Goal: Task Accomplishment & Management: Manage account settings

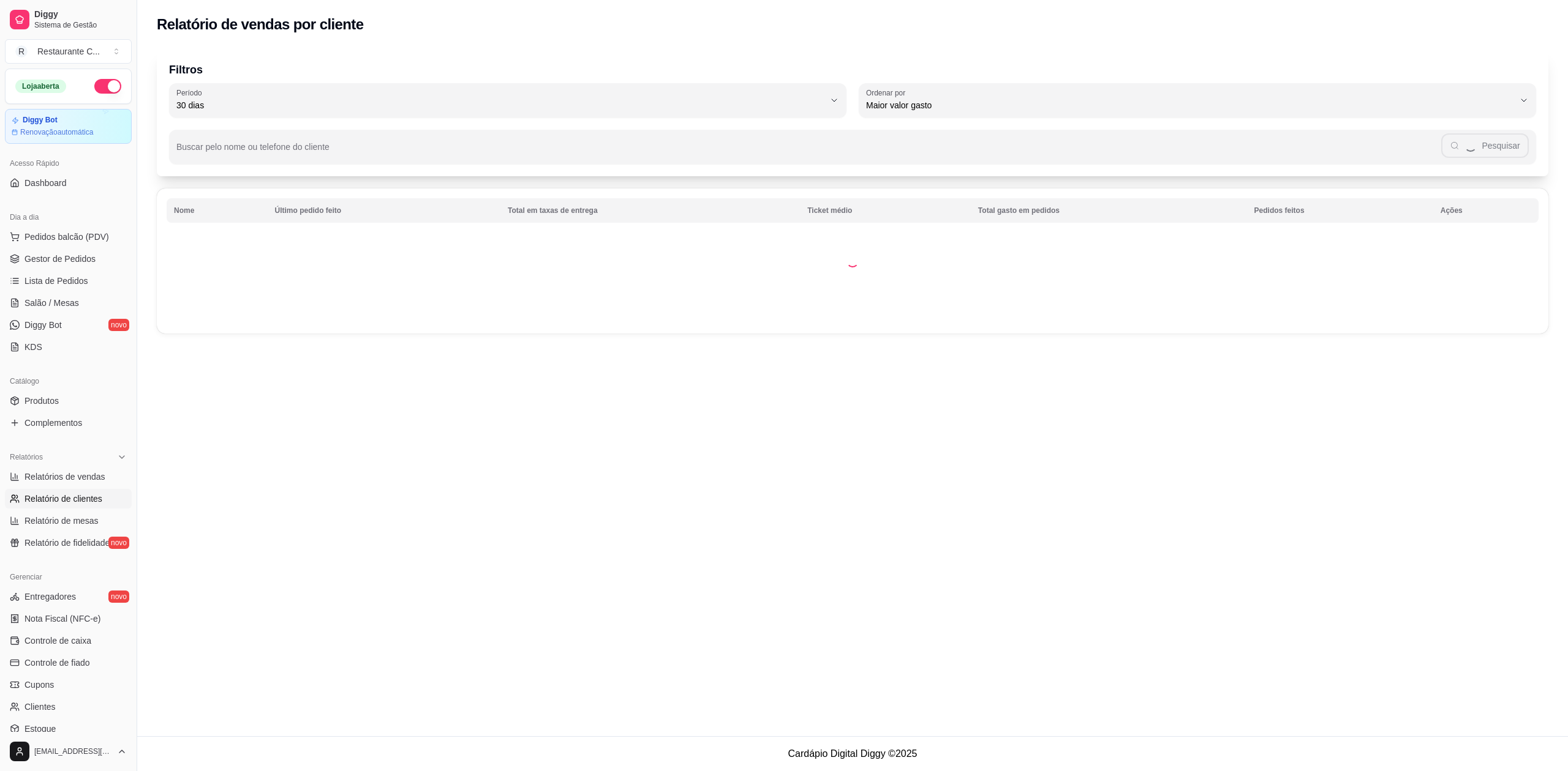
select select "30"
select select "HIGHEST_TOTAL_SPENT_WITH_ORDERS"
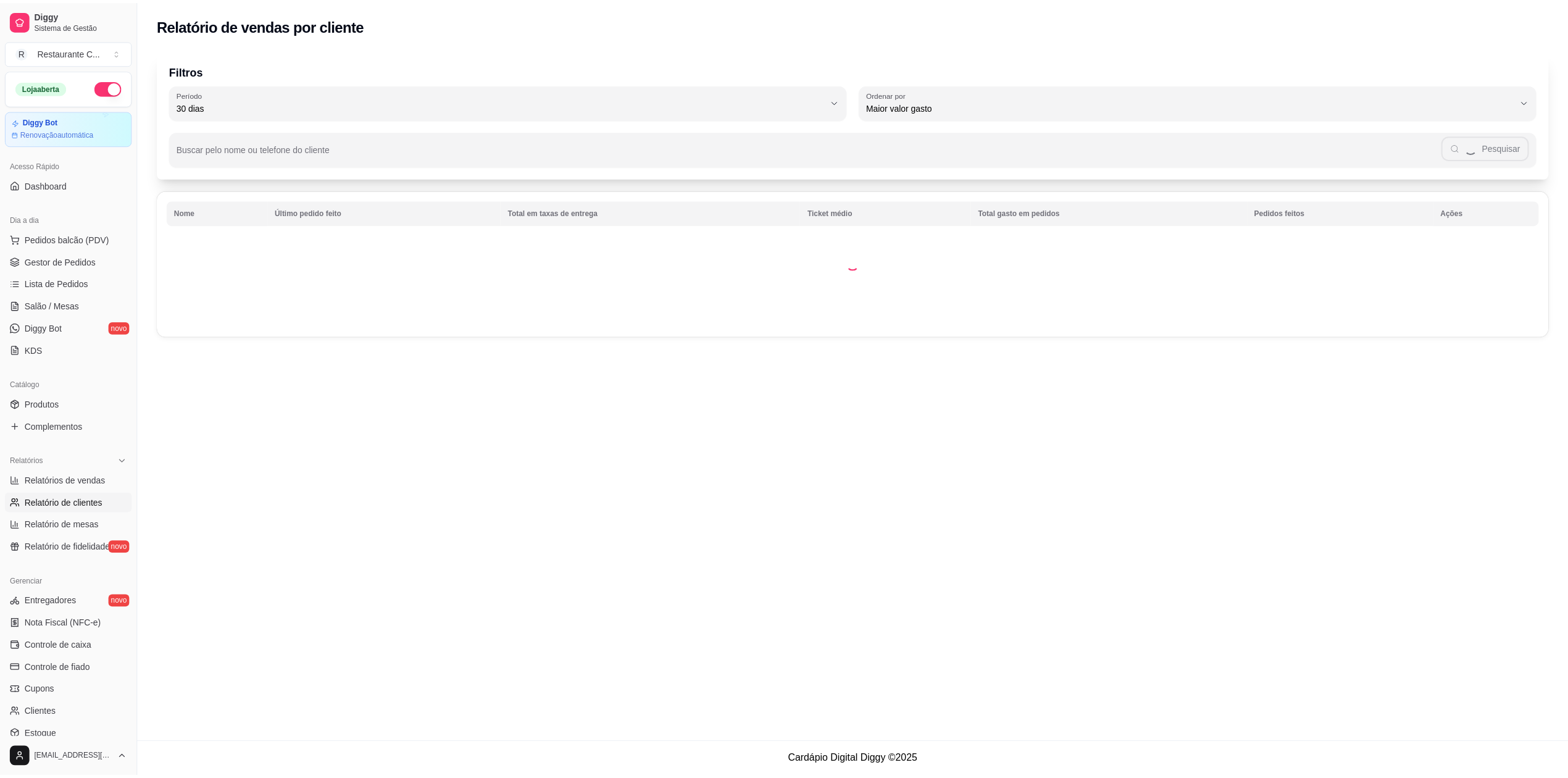
scroll to position [111, 0]
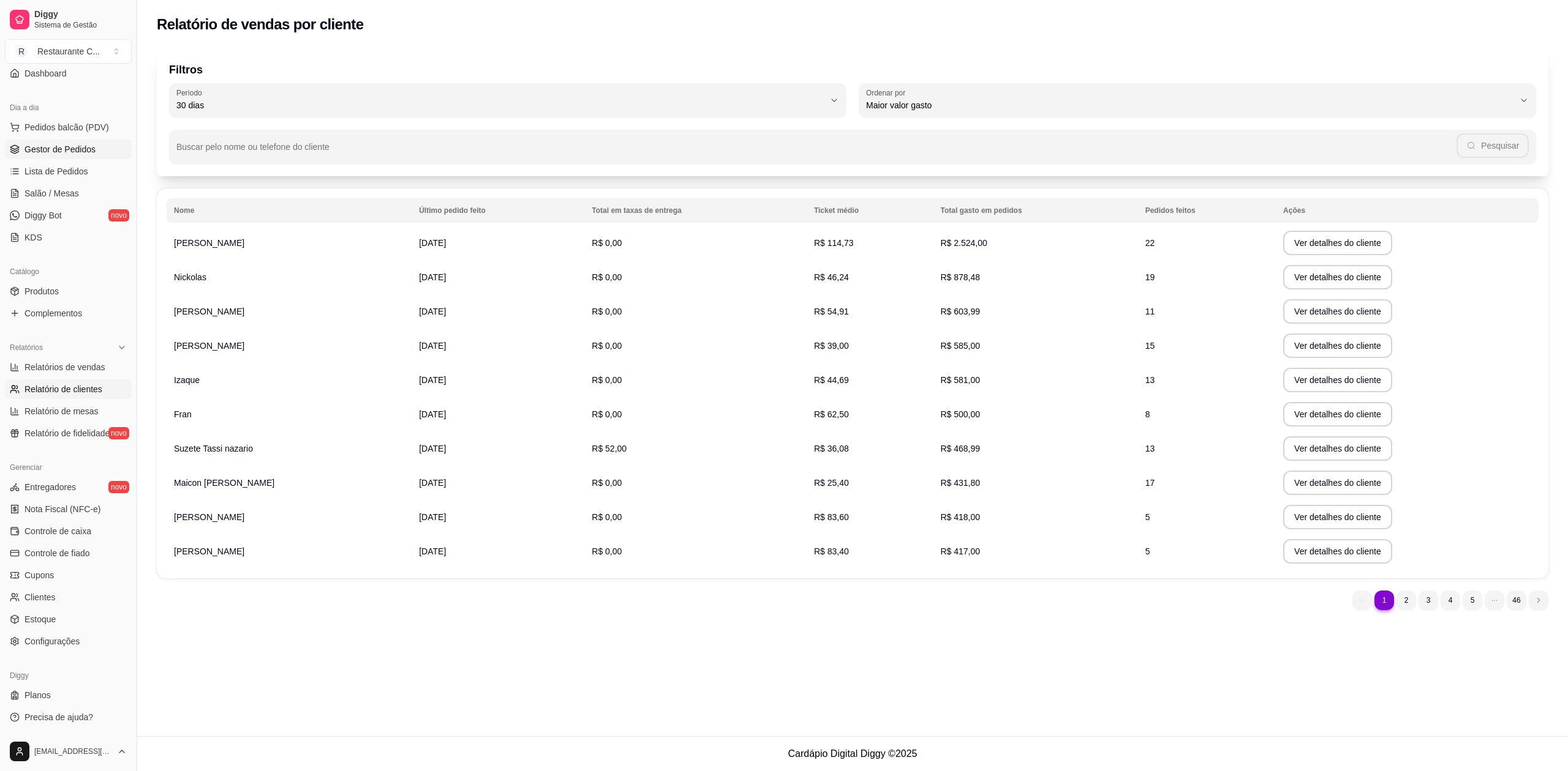
click at [71, 148] on span "Gestor de Pedidos" at bounding box center [60, 149] width 71 height 12
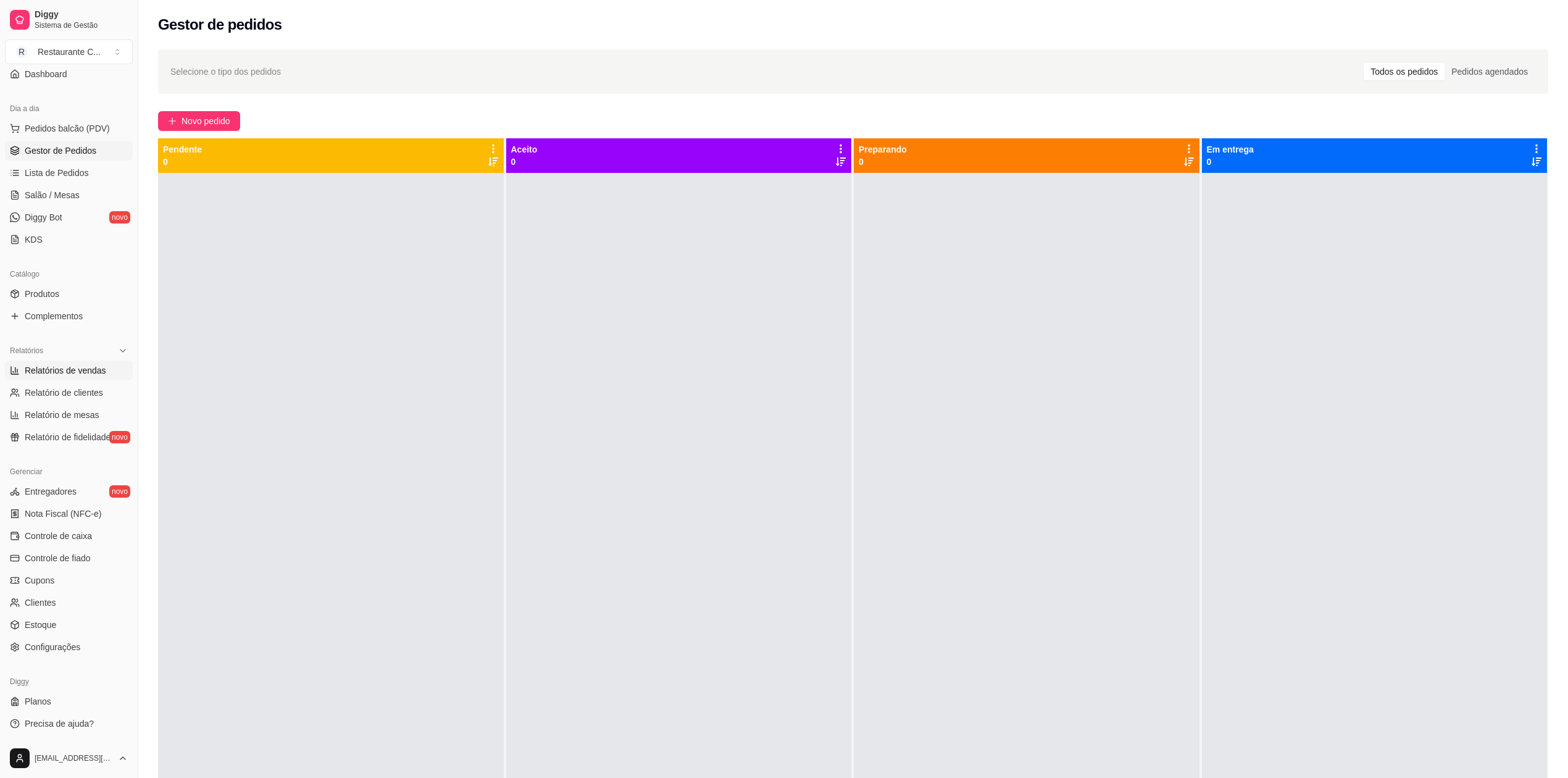
click at [92, 372] on span "Relatórios de vendas" at bounding box center [65, 370] width 82 height 12
select select "ALL"
select select "0"
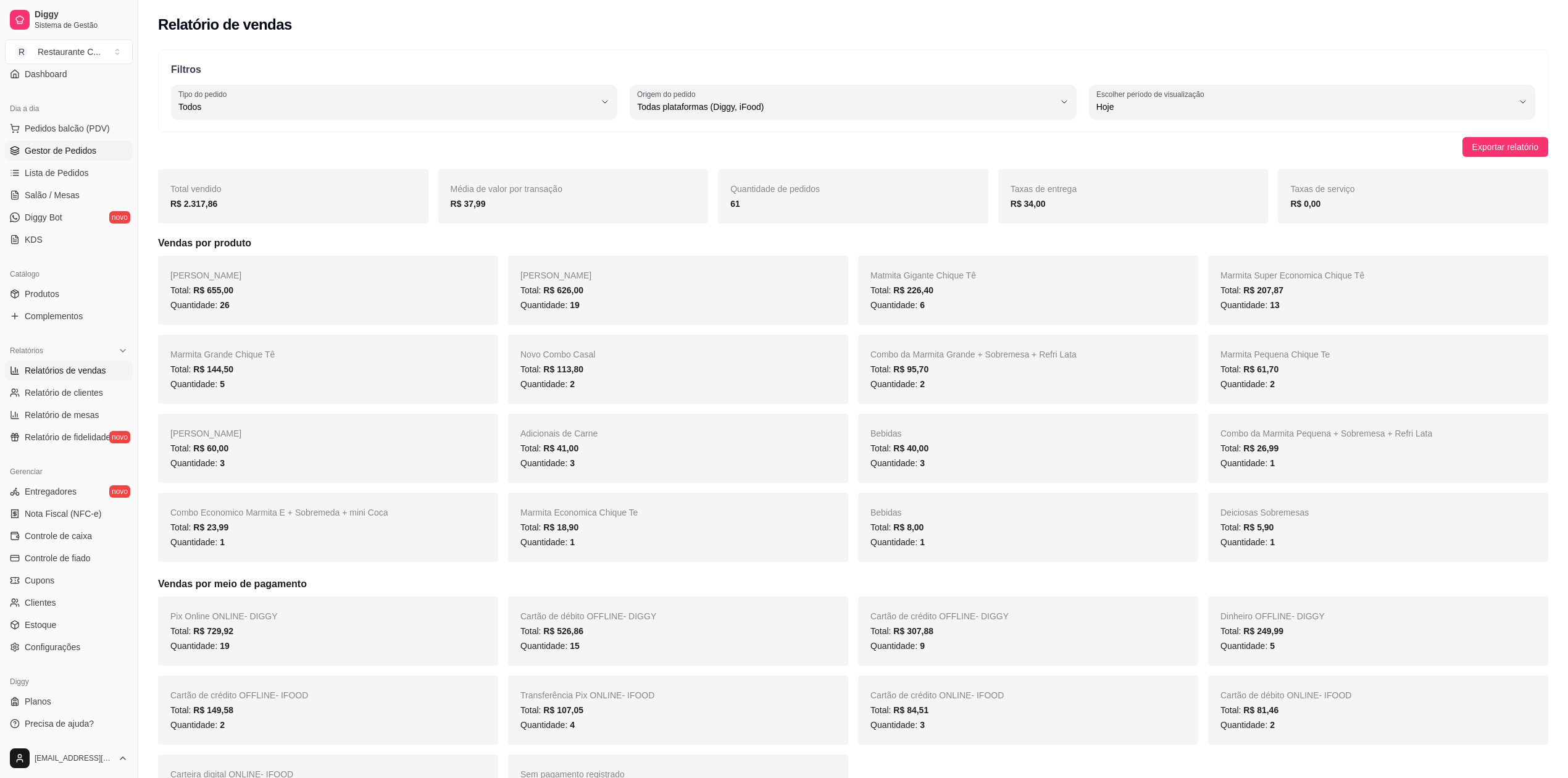
click at [92, 152] on span "Gestor de Pedidos" at bounding box center [60, 150] width 72 height 12
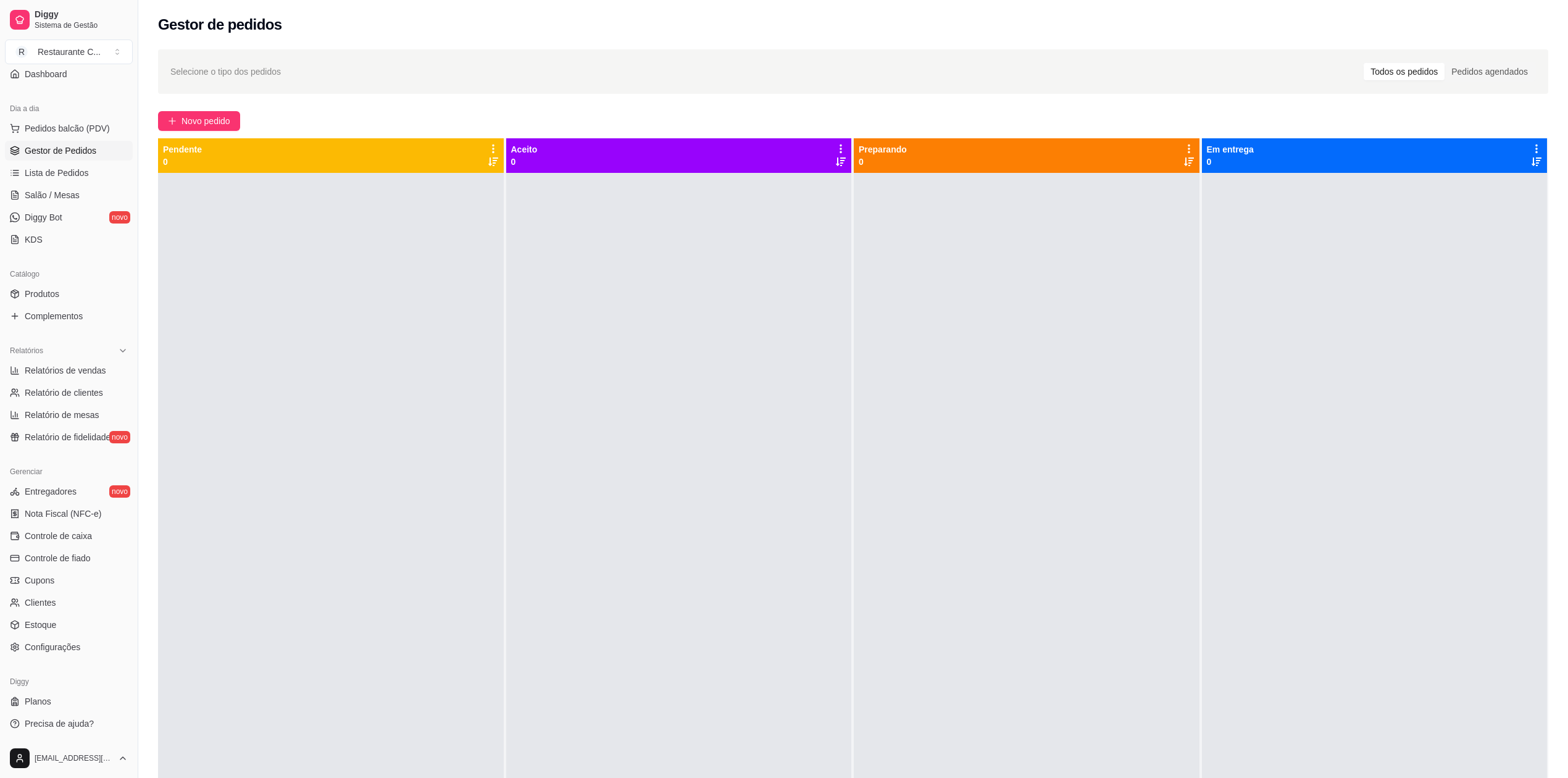
drag, startPoint x: 450, startPoint y: 415, endPoint x: 469, endPoint y: 426, distance: 22.0
click at [450, 415] on div at bounding box center [331, 562] width 346 height 778
click at [72, 369] on span "Relatórios de vendas" at bounding box center [65, 370] width 82 height 12
select select "ALL"
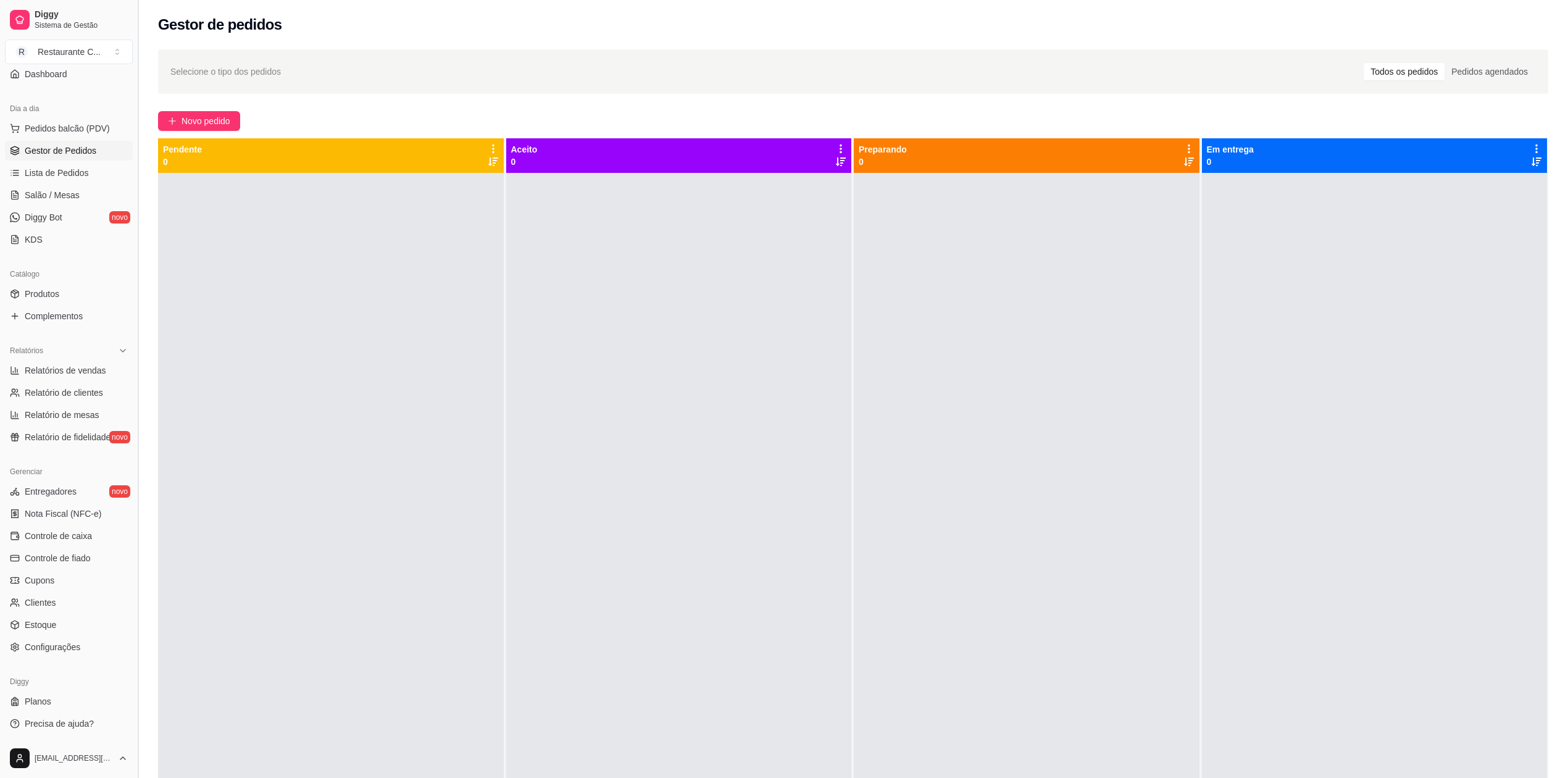
select select "0"
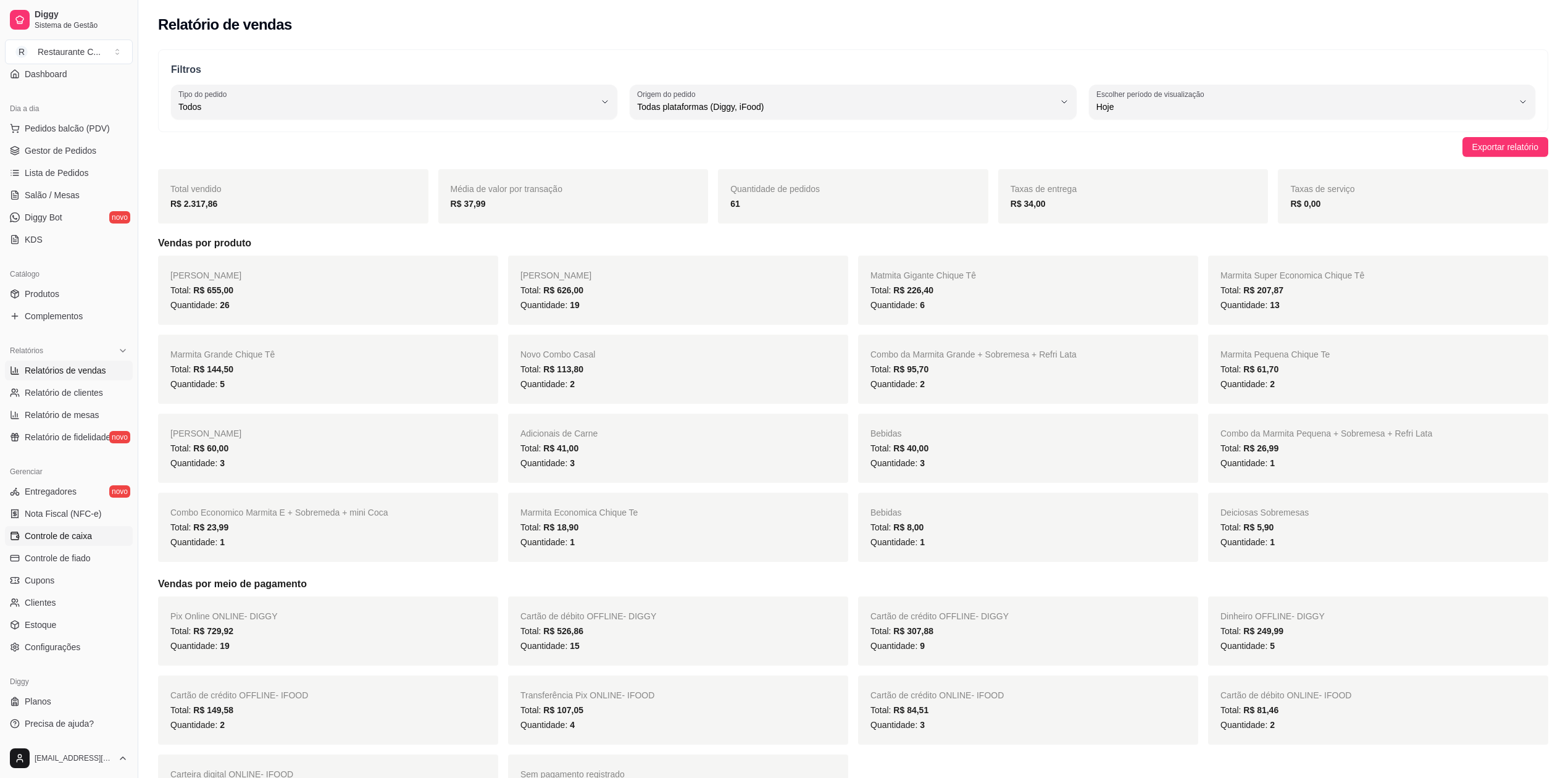
click at [76, 530] on span "Controle de caixa" at bounding box center [58, 536] width 67 height 12
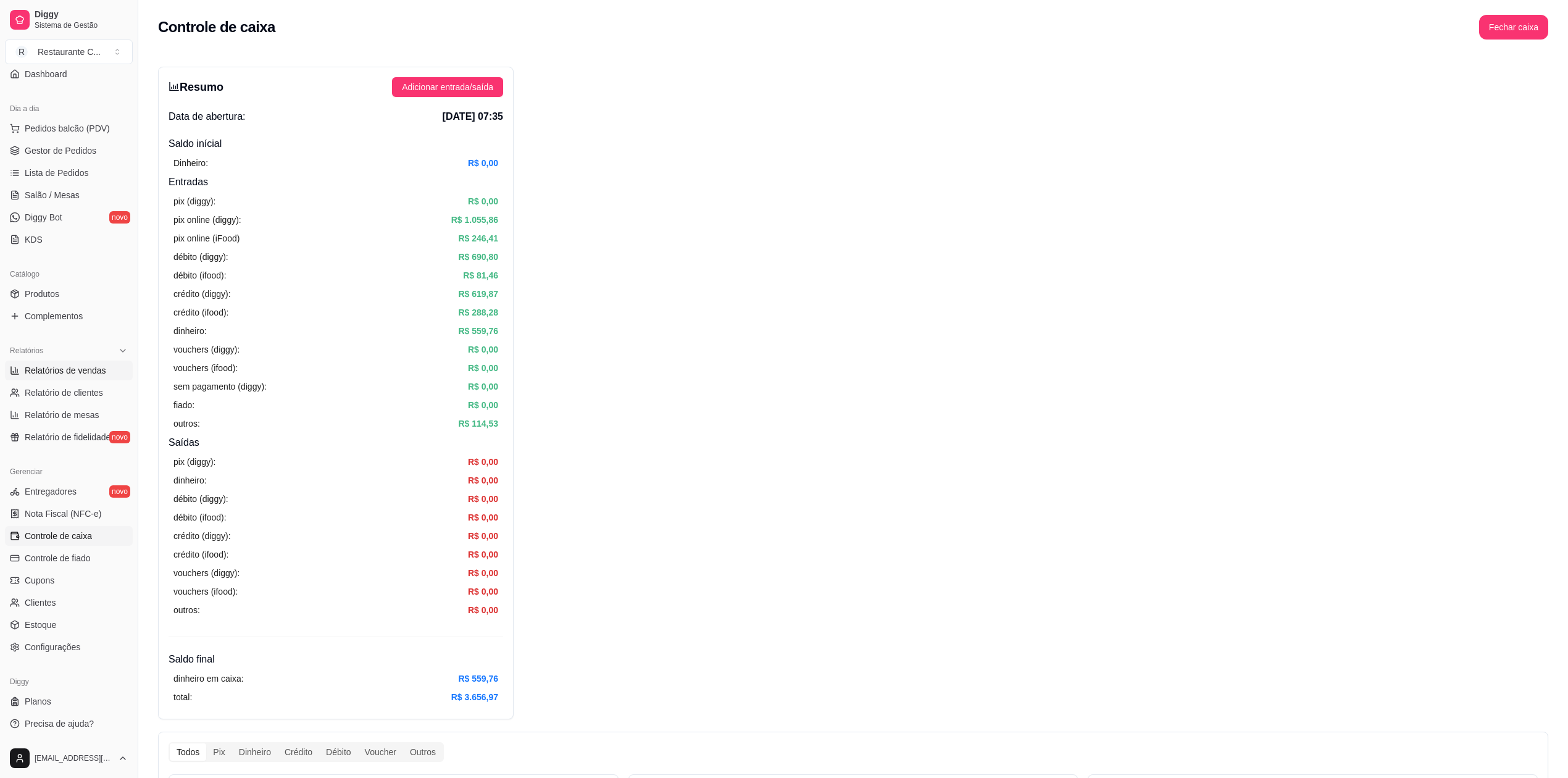
click at [73, 368] on span "Relatórios de vendas" at bounding box center [65, 370] width 82 height 12
select select "ALL"
select select "0"
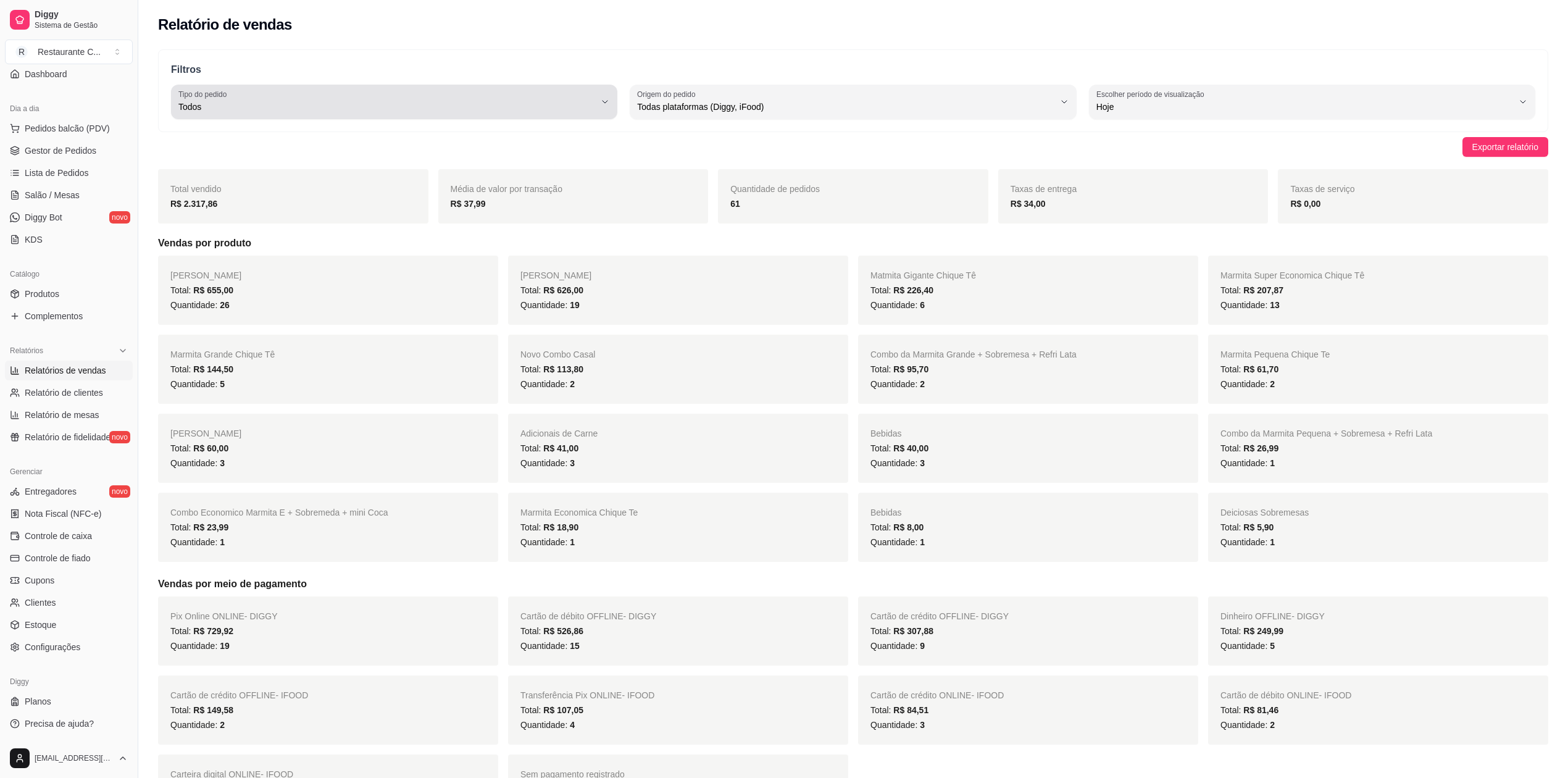
click at [495, 112] on span "Todos" at bounding box center [387, 106] width 417 height 12
click at [254, 177] on span "Retirada" at bounding box center [388, 177] width 398 height 12
type input "PICKUP"
select select "PICKUP"
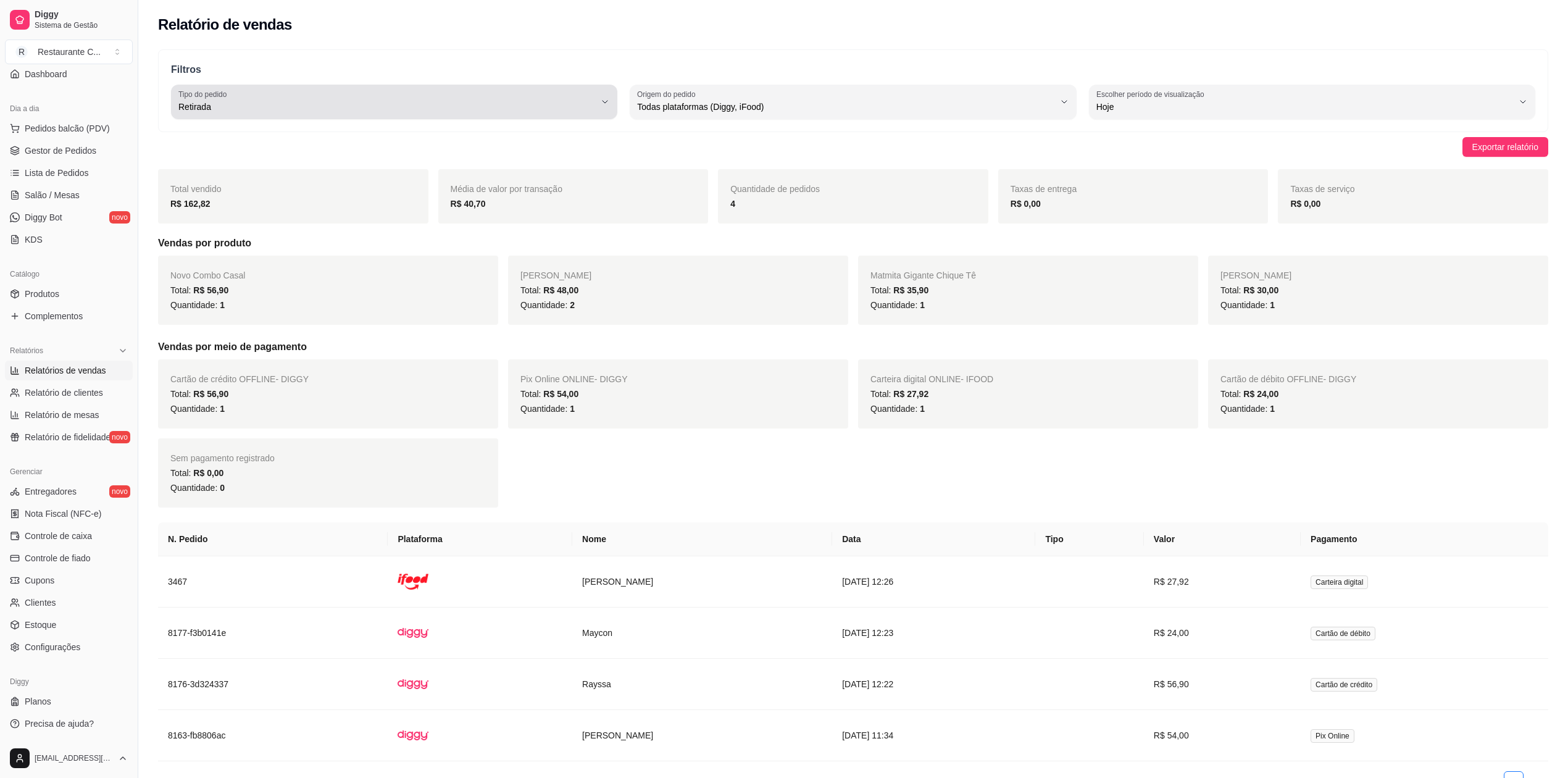
click at [247, 95] on div "Retirada" at bounding box center [387, 102] width 417 height 25
click at [223, 135] on span "Todos" at bounding box center [388, 136] width 398 height 12
type input "ALL"
select select "ALL"
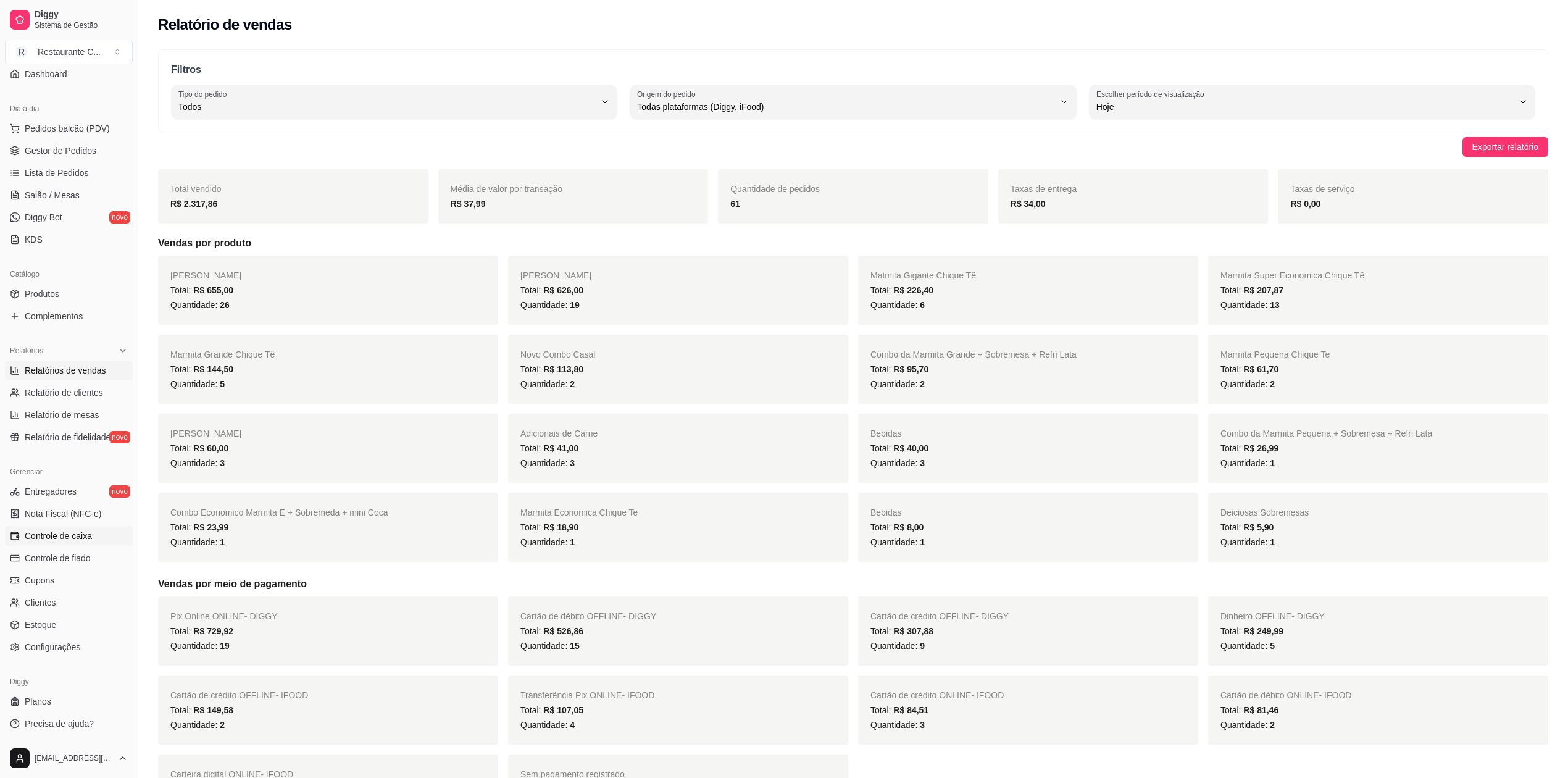
click at [80, 543] on link "Controle de caixa" at bounding box center [69, 536] width 128 height 20
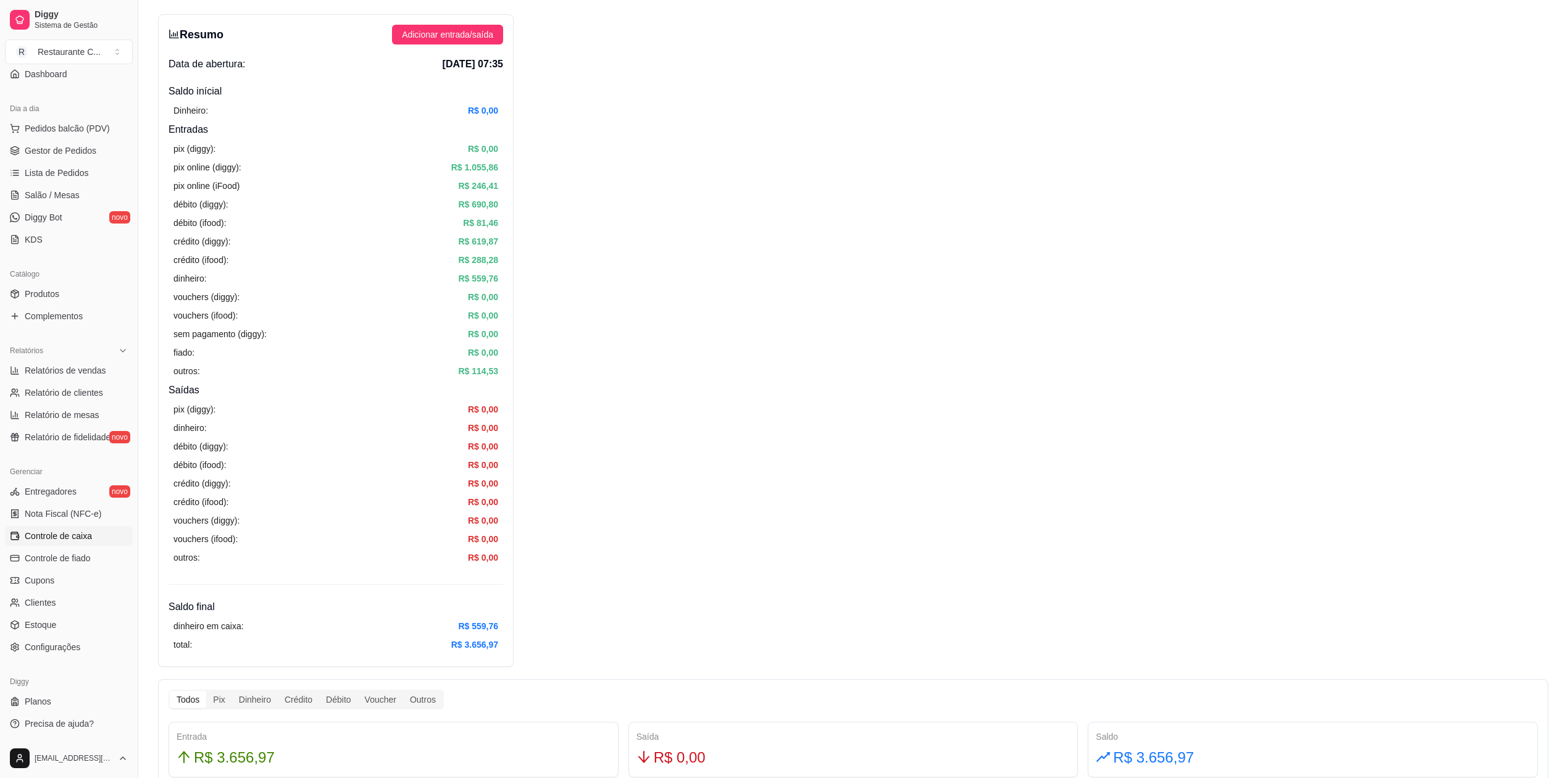
scroll to position [82, 0]
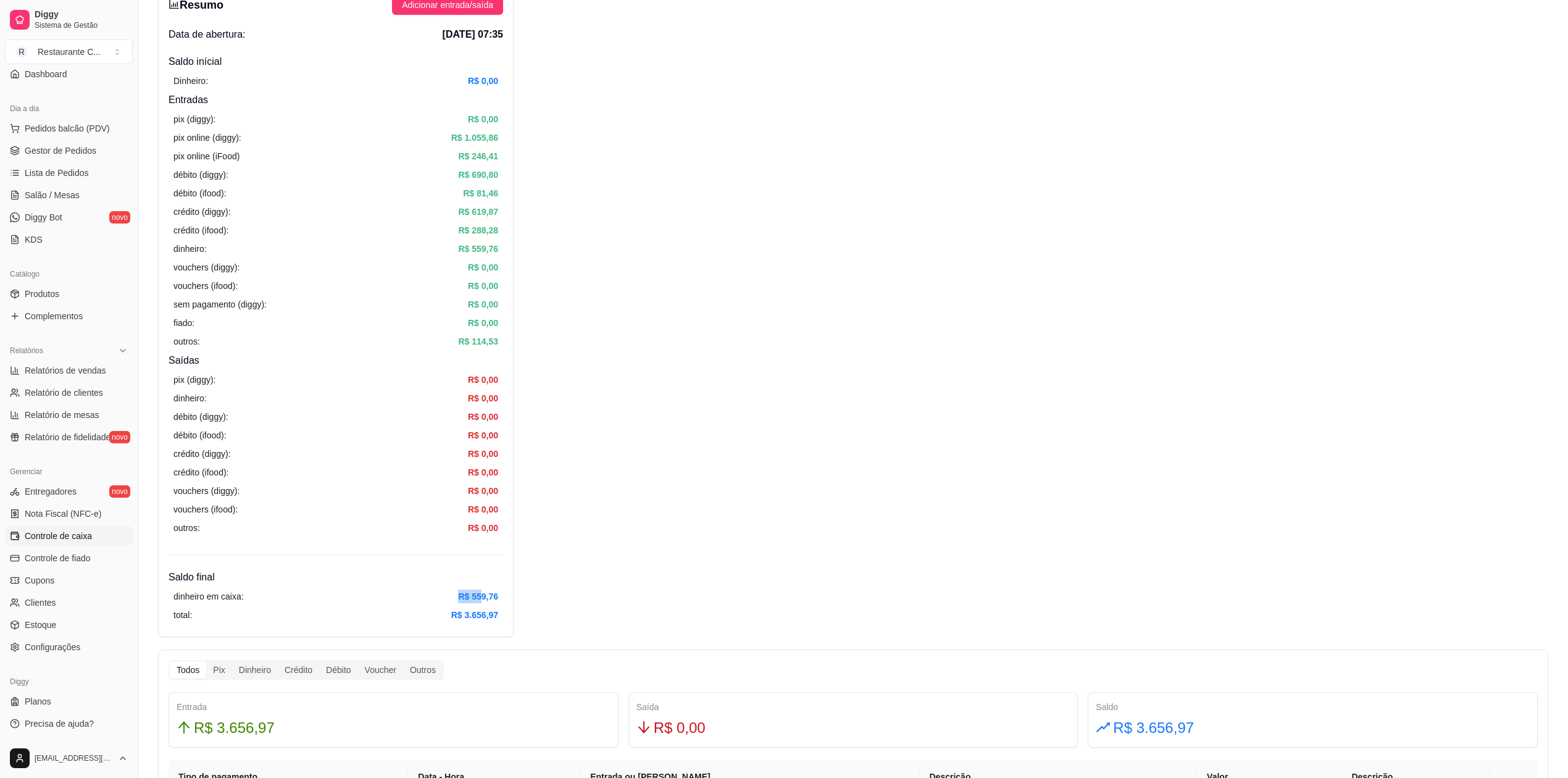
drag, startPoint x: 462, startPoint y: 598, endPoint x: 522, endPoint y: 601, distance: 60.1
click at [512, 597] on div "Resumo Adicionar entrada/saída Data de abertura: [DATE] 07:35 Saldo inícial Din…" at bounding box center [335, 311] width 355 height 653
drag, startPoint x: 468, startPoint y: 591, endPoint x: 501, endPoint y: 596, distance: 33.4
click at [498, 596] on div "dinheiro em caixa: R$ 559,76 total: R$ 3.656,97" at bounding box center [335, 606] width 335 height 42
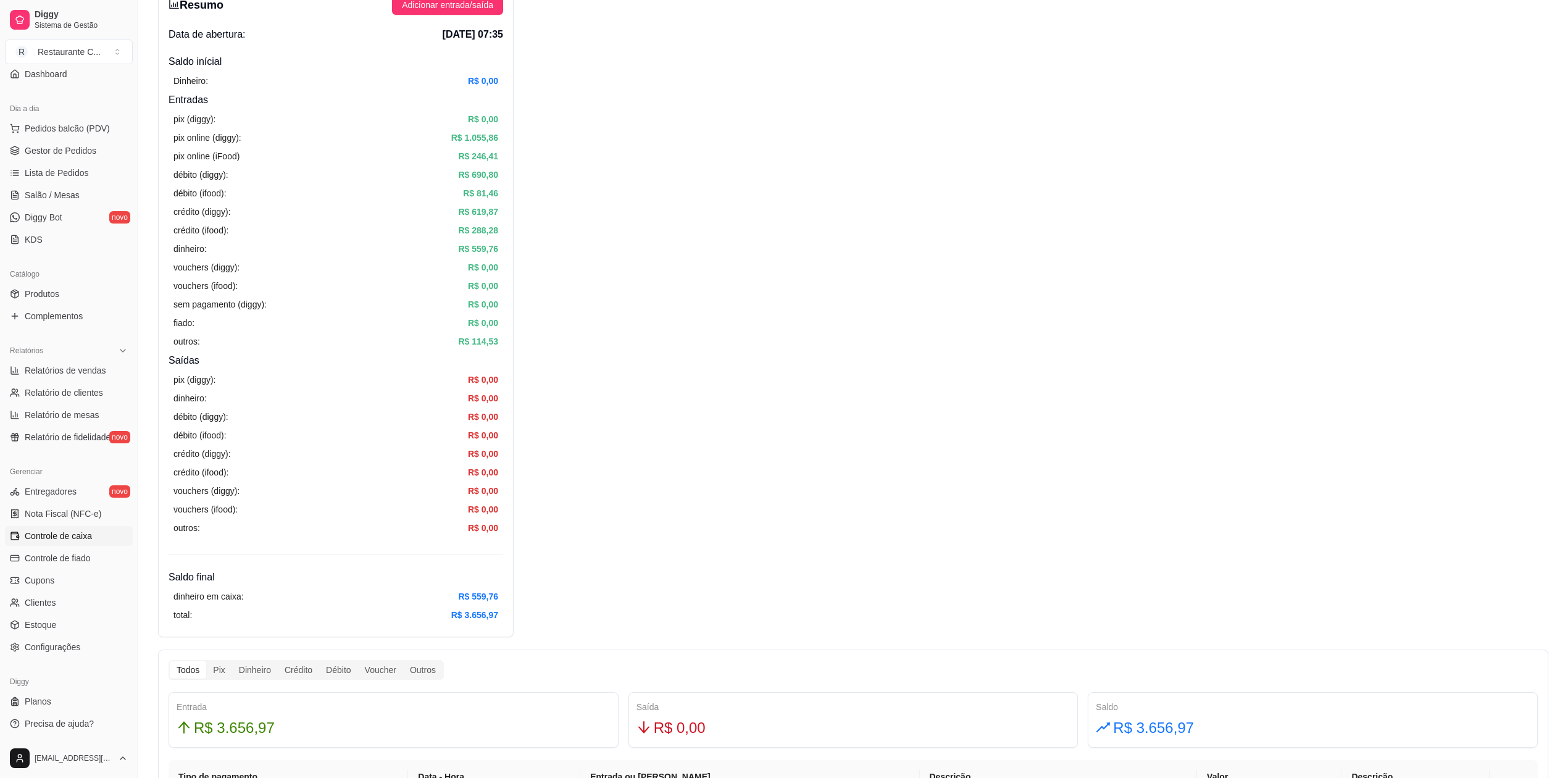
drag, startPoint x: 632, startPoint y: 249, endPoint x: 589, endPoint y: 315, distance: 78.8
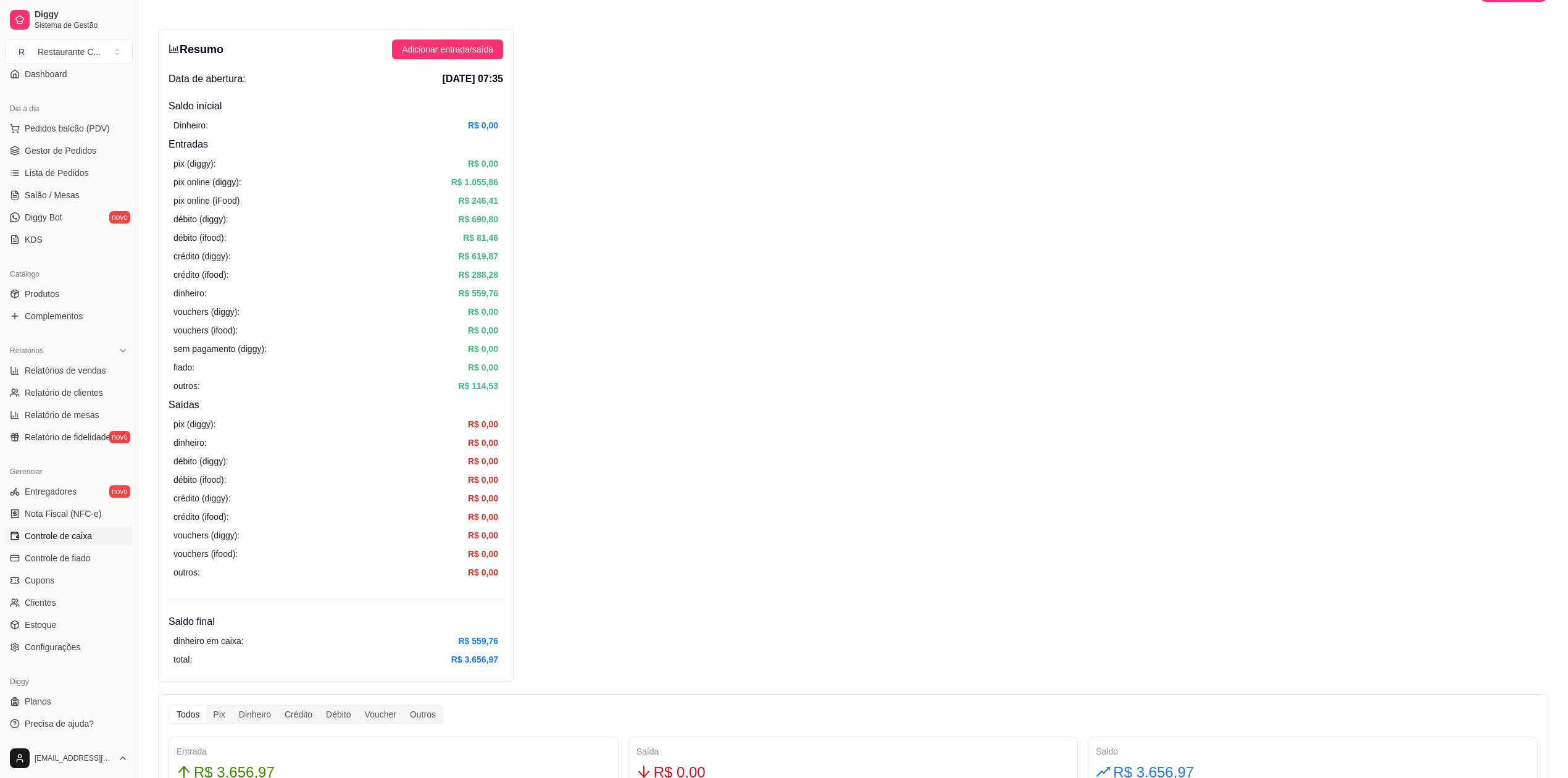
scroll to position [0, 0]
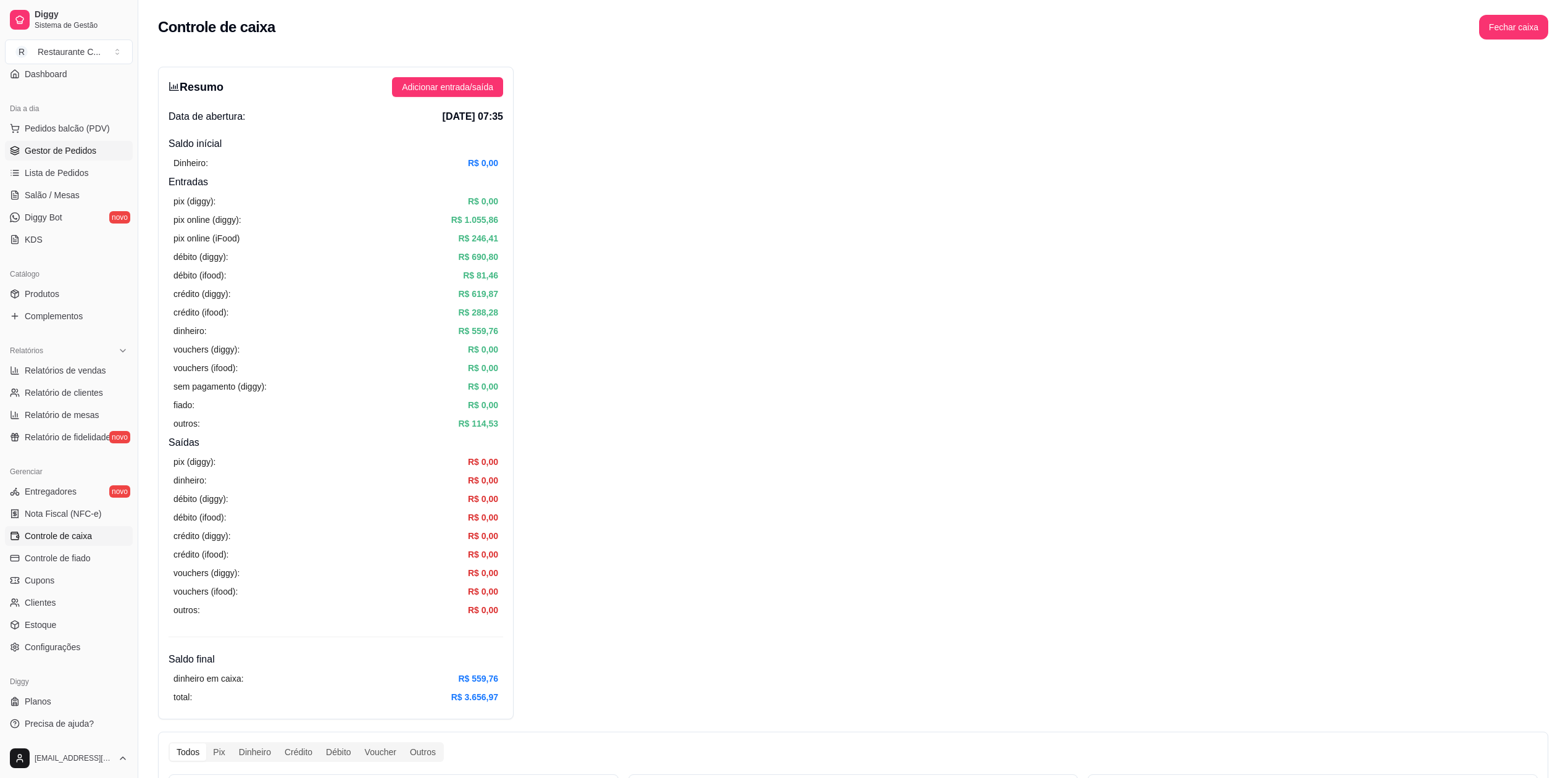
click at [74, 149] on span "Gestor de Pedidos" at bounding box center [60, 150] width 72 height 12
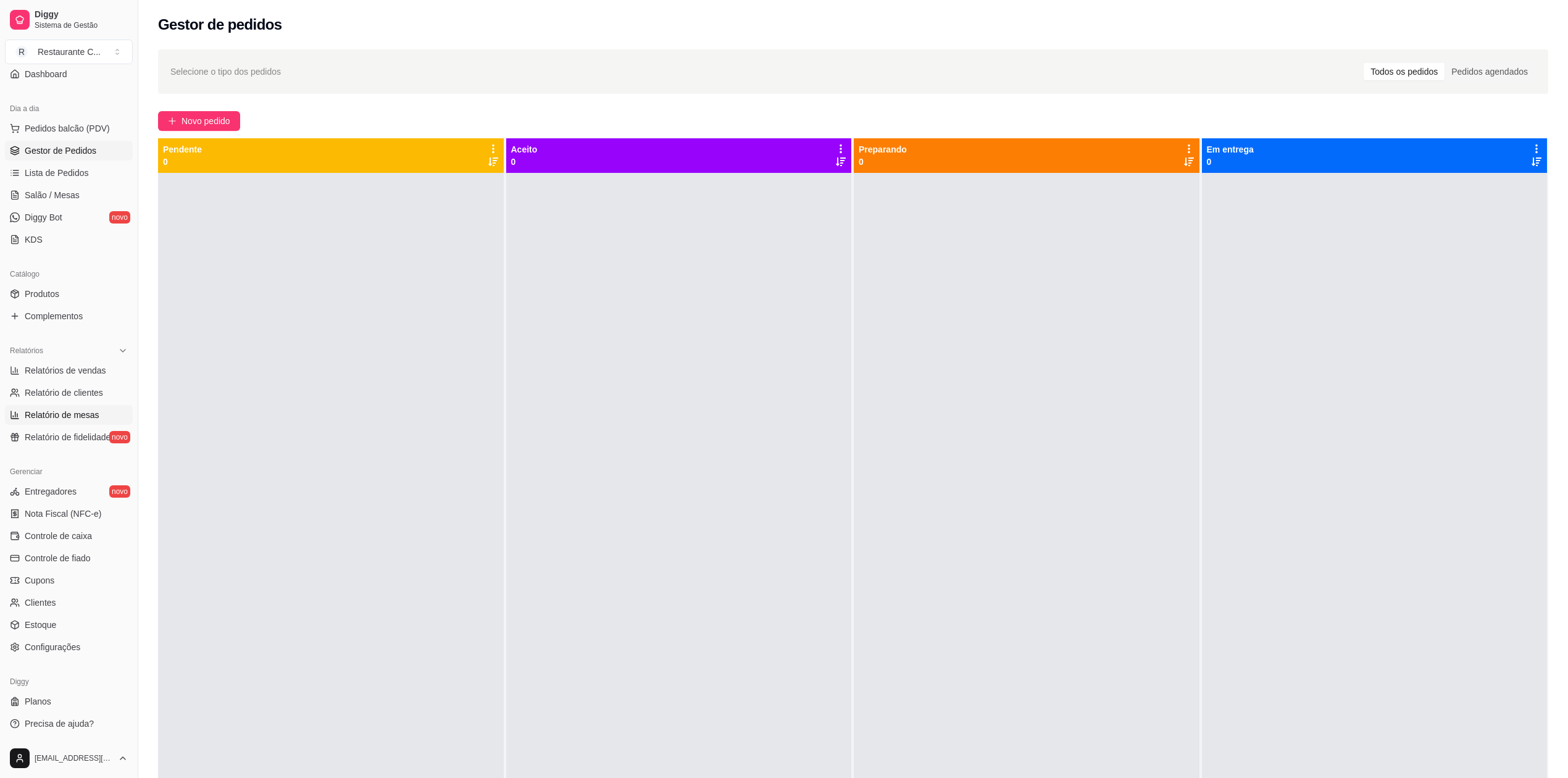
scroll to position [29, 0]
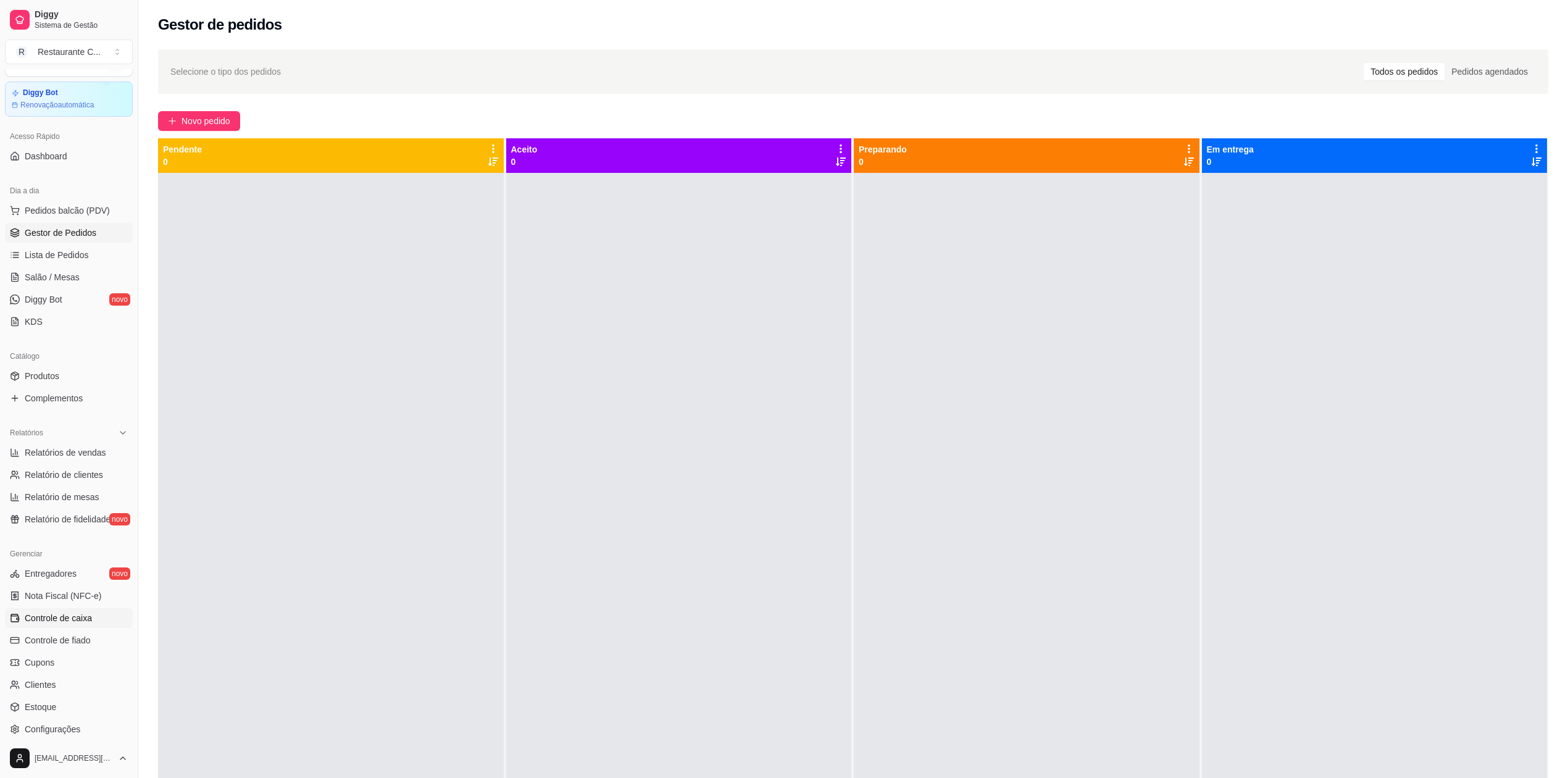
click at [83, 613] on span "Controle de caixa" at bounding box center [58, 618] width 67 height 12
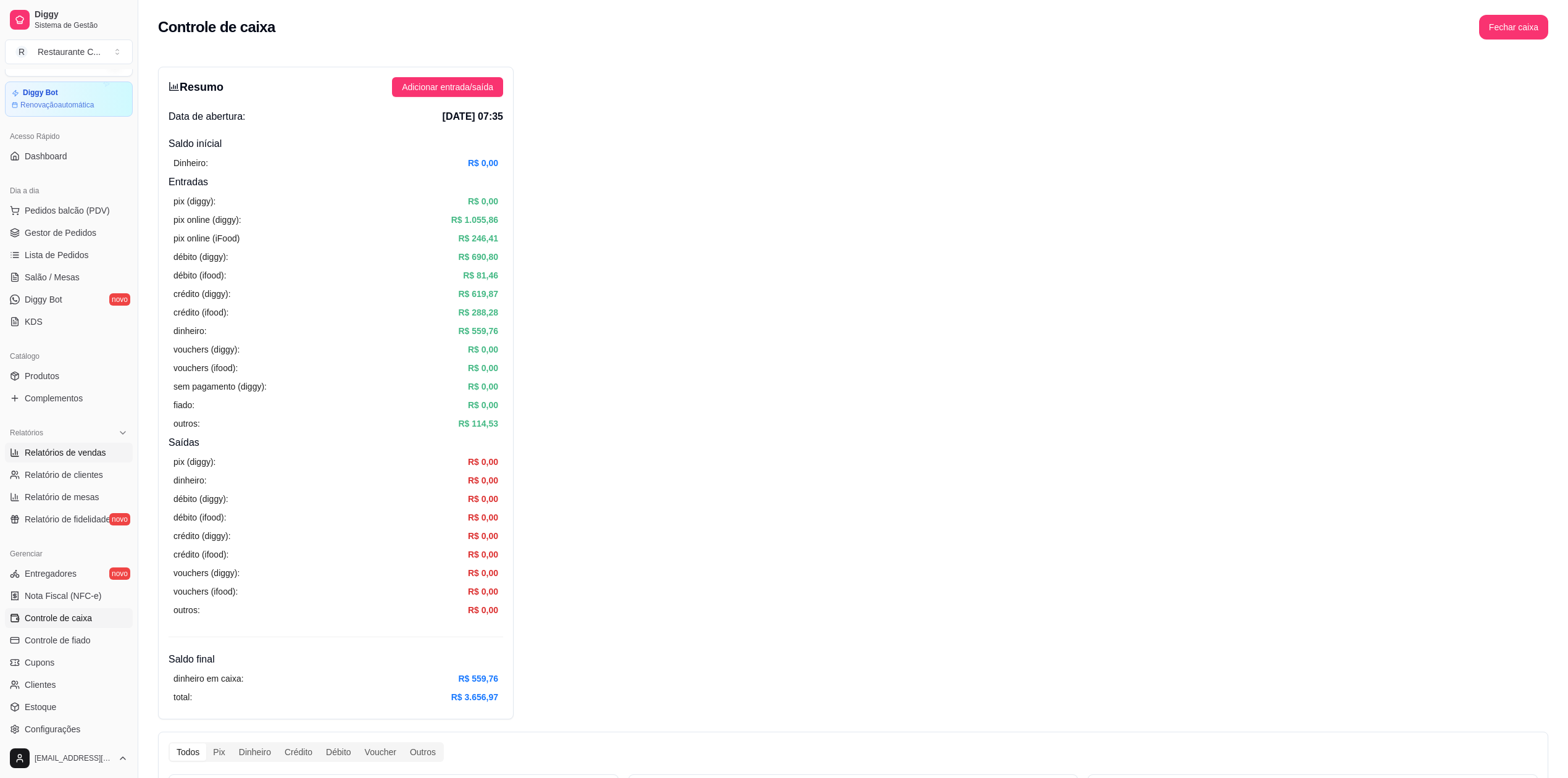
drag, startPoint x: 71, startPoint y: 452, endPoint x: 87, endPoint y: 456, distance: 16.5
click at [72, 452] on span "Relatórios de vendas" at bounding box center [65, 452] width 82 height 12
select select "ALL"
select select "0"
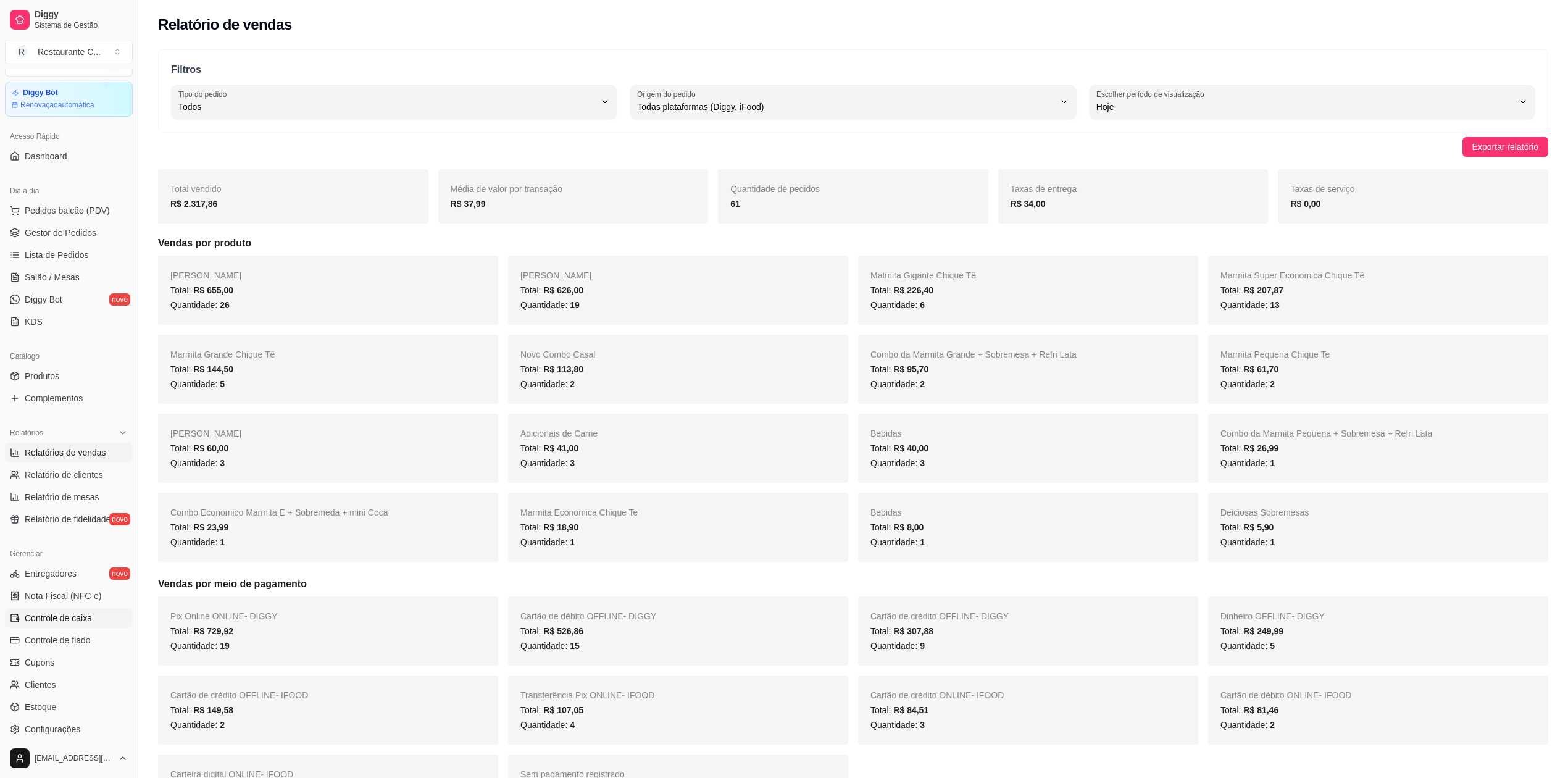
click at [87, 620] on span "Controle de caixa" at bounding box center [58, 618] width 67 height 12
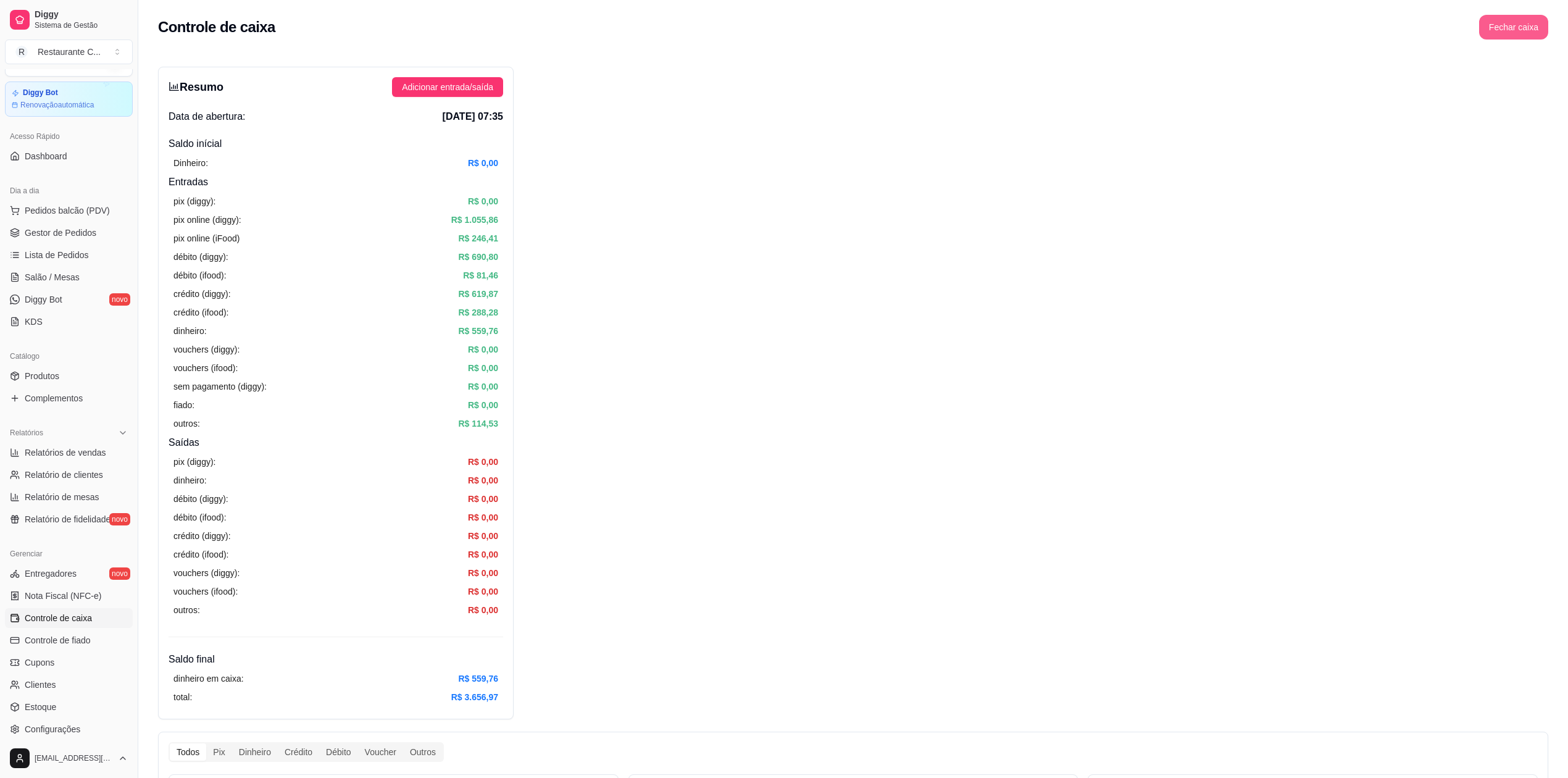
click at [1529, 26] on button "Fechar caixa" at bounding box center [1513, 27] width 69 height 25
click at [1549, 103] on span "Sim" at bounding box center [1548, 109] width 15 height 14
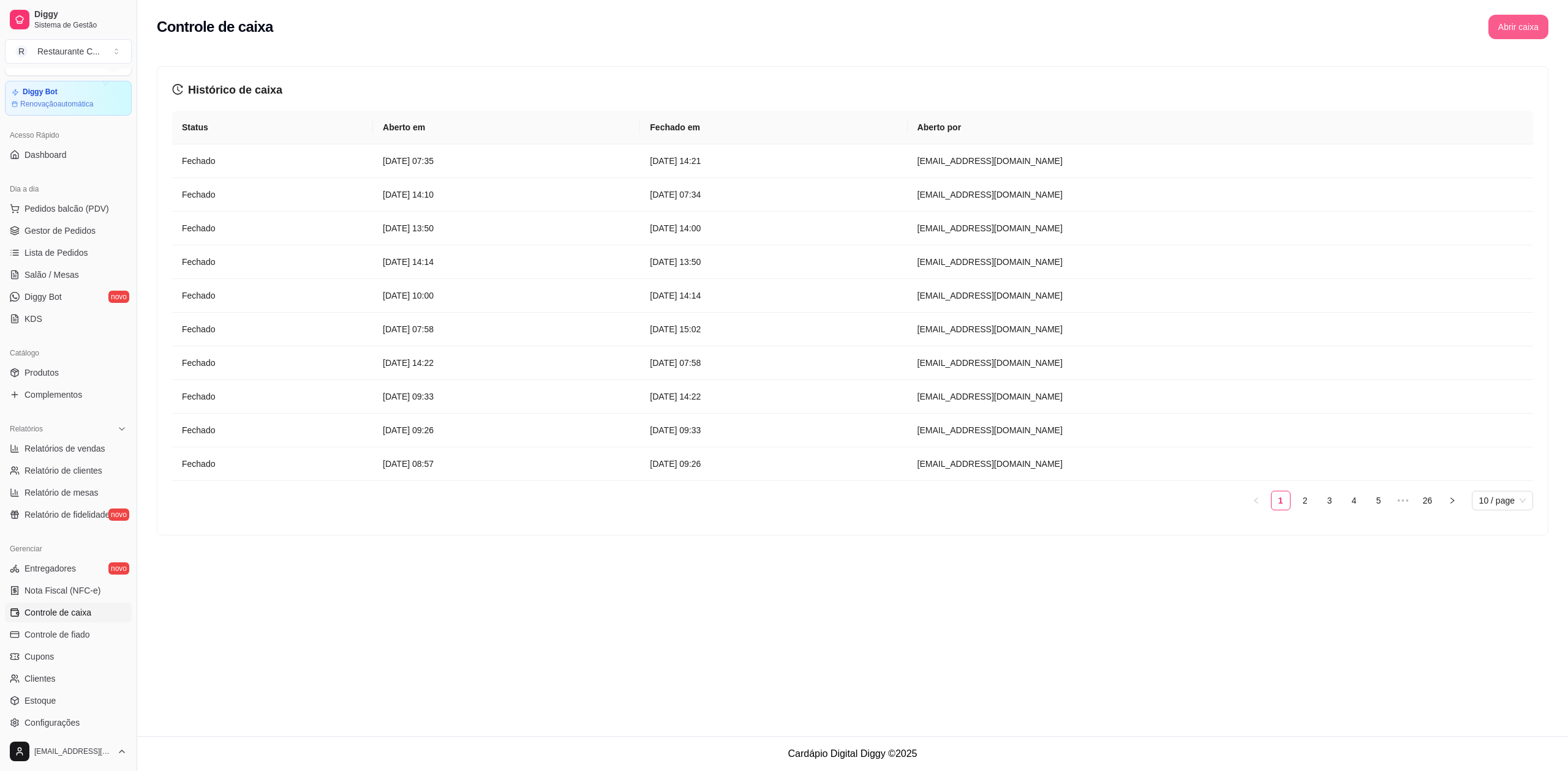
click at [1512, 26] on button "Abrir caixa" at bounding box center [1518, 27] width 60 height 24
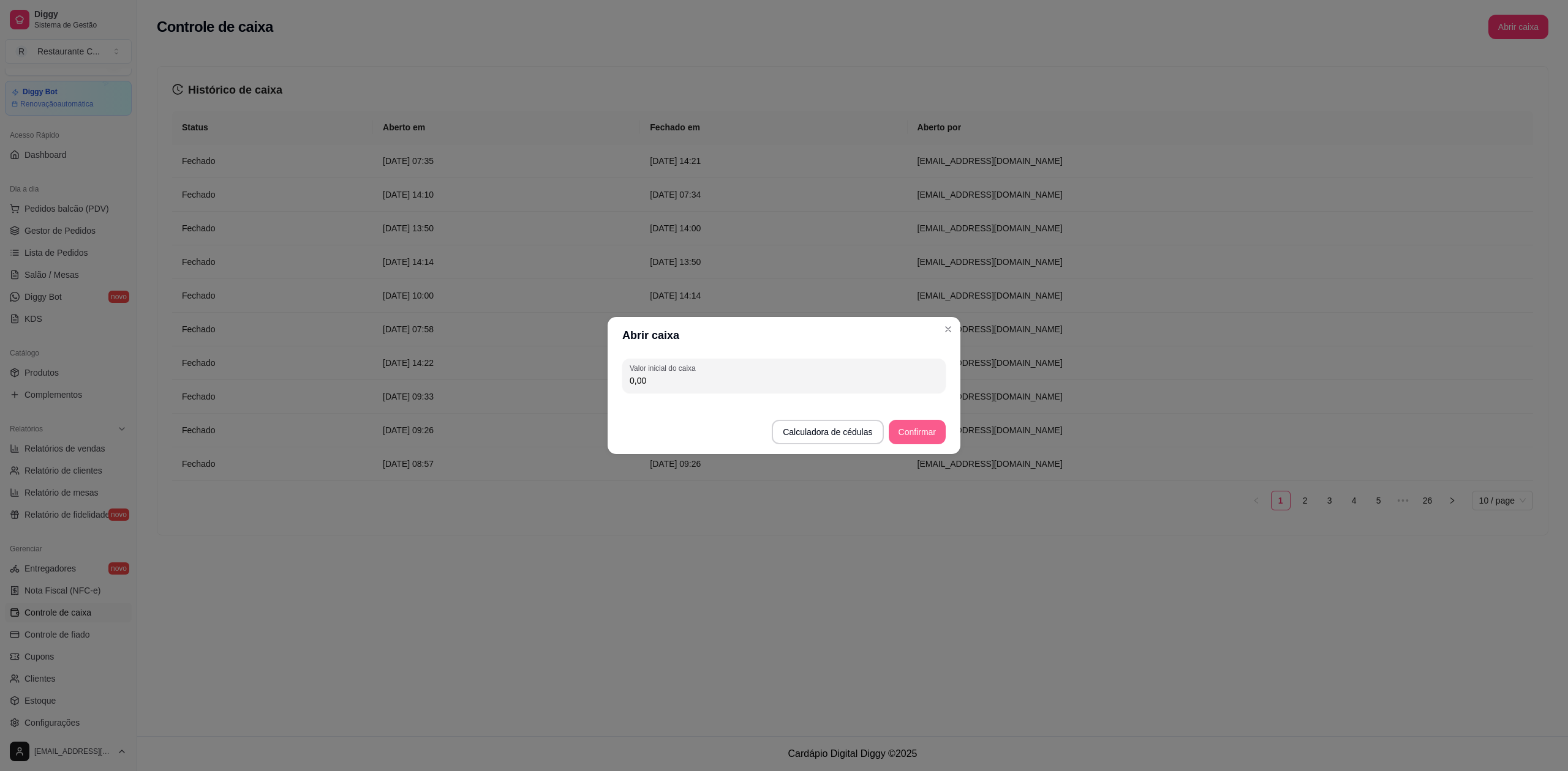
click at [928, 425] on button "Confirmar" at bounding box center [917, 432] width 57 height 24
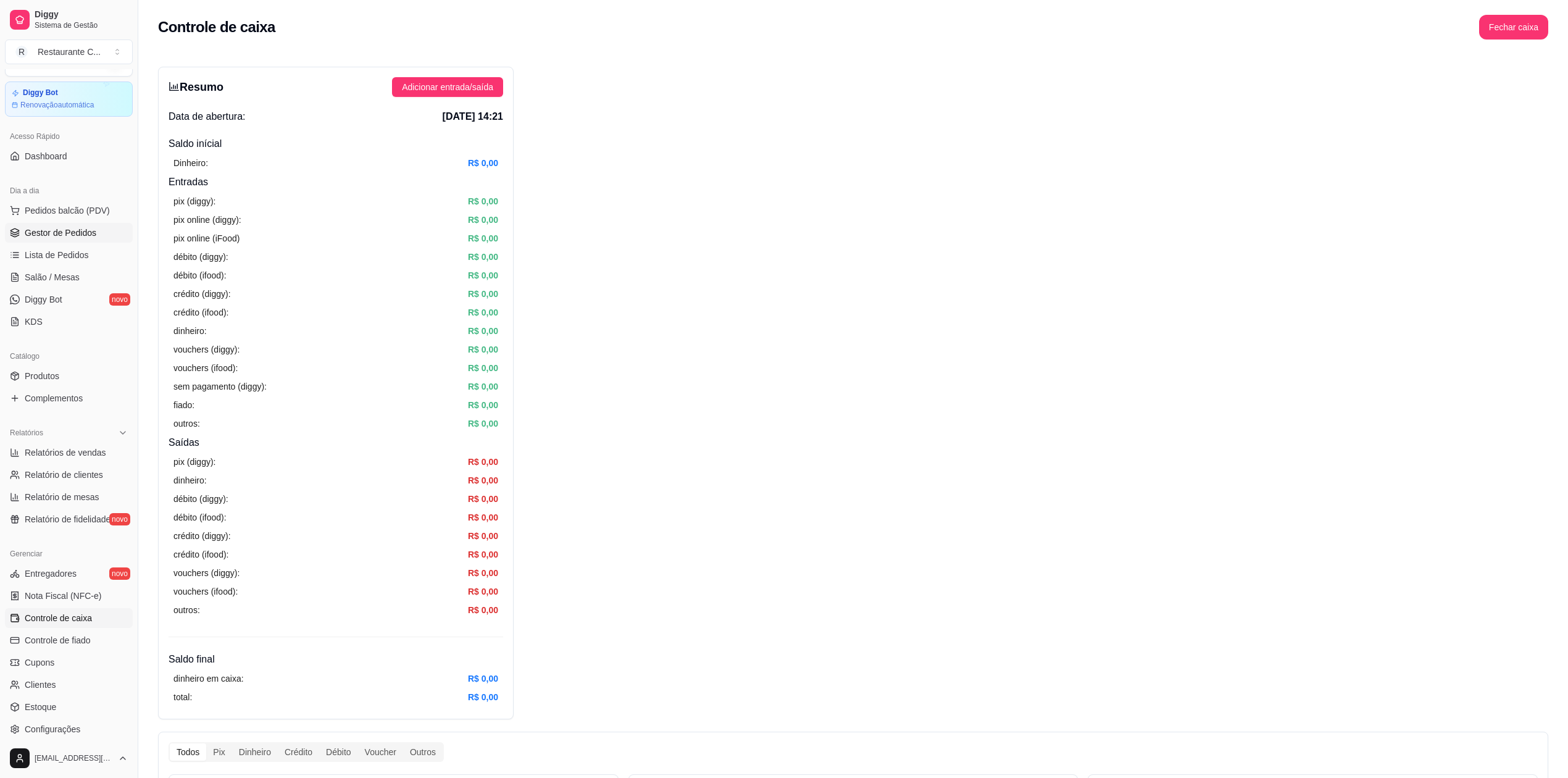
click at [55, 233] on span "Gestor de Pedidos" at bounding box center [60, 233] width 72 height 12
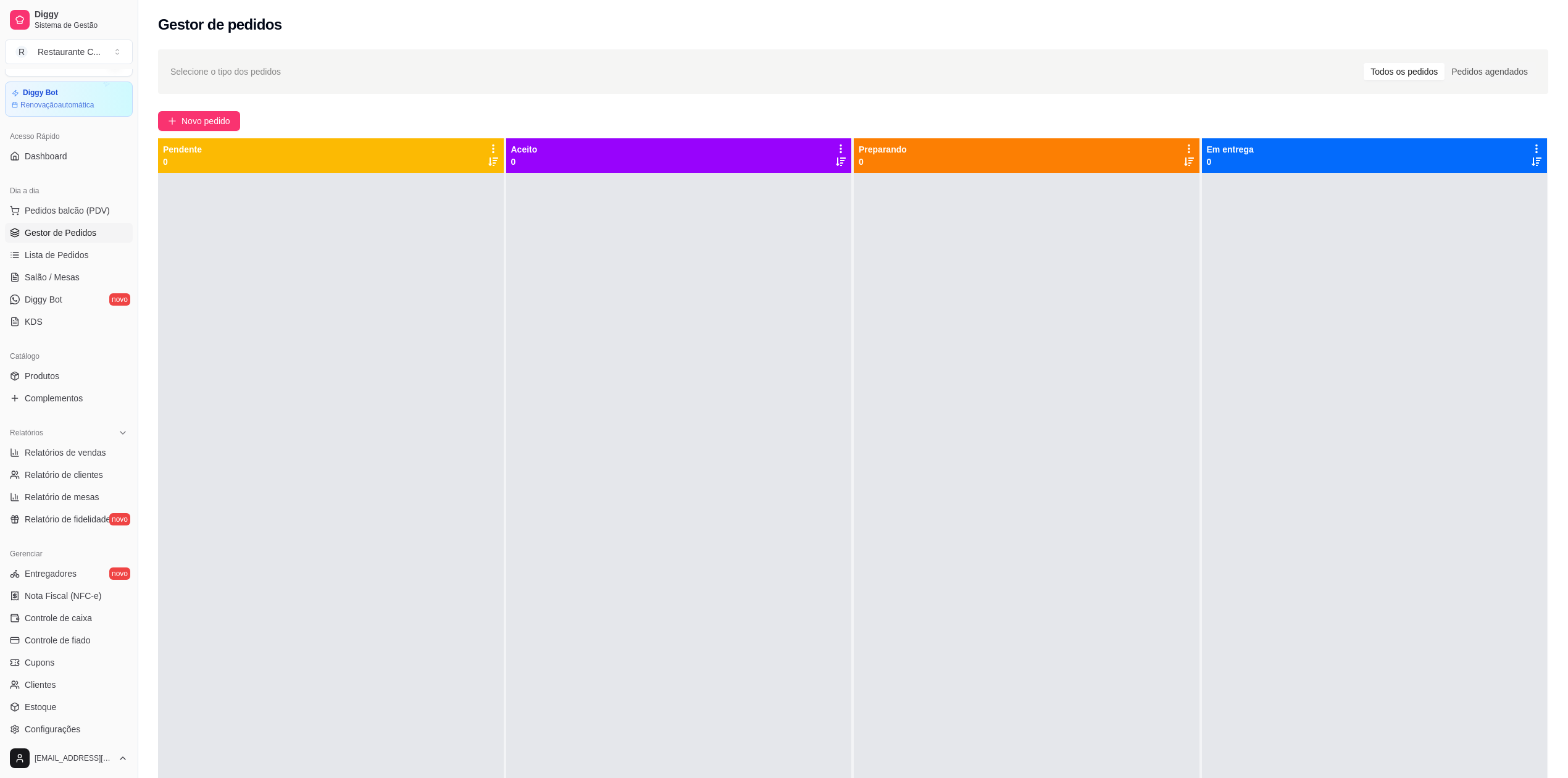
click at [383, 262] on div at bounding box center [331, 562] width 346 height 778
click at [680, 289] on div at bounding box center [679, 562] width 346 height 778
